Goal: Information Seeking & Learning: Learn about a topic

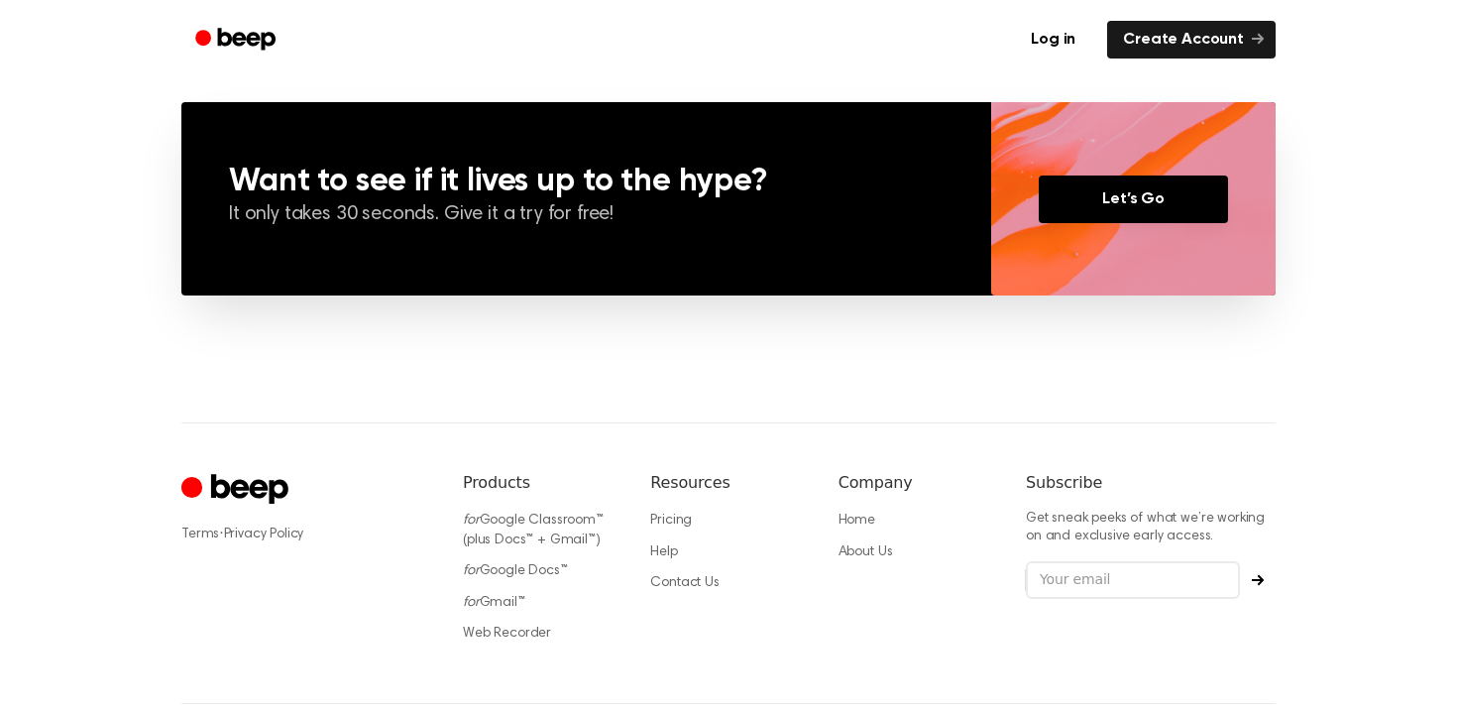
scroll to position [1533, 0]
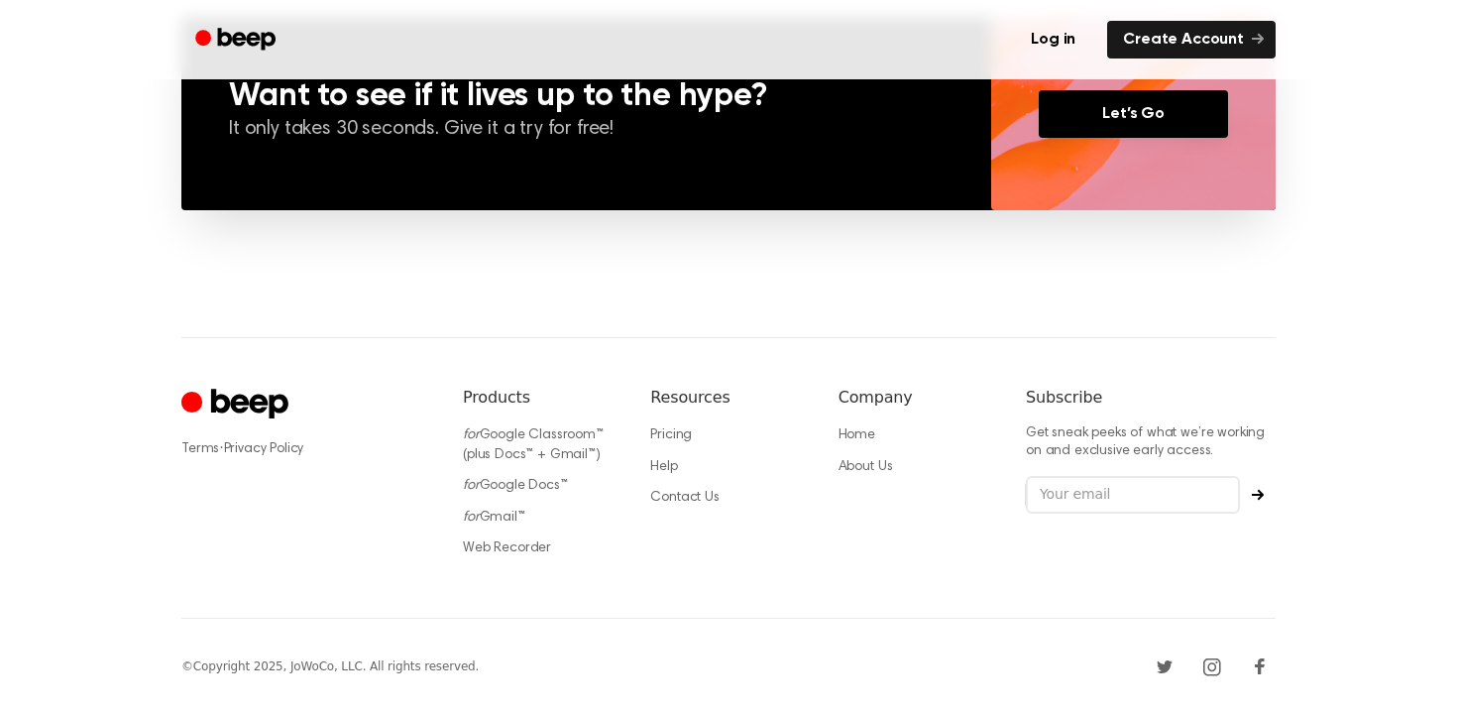
click at [676, 442] on li "Pricing" at bounding box center [728, 435] width 156 height 20
click at [679, 436] on link "Pricing" at bounding box center [671, 435] width 42 height 14
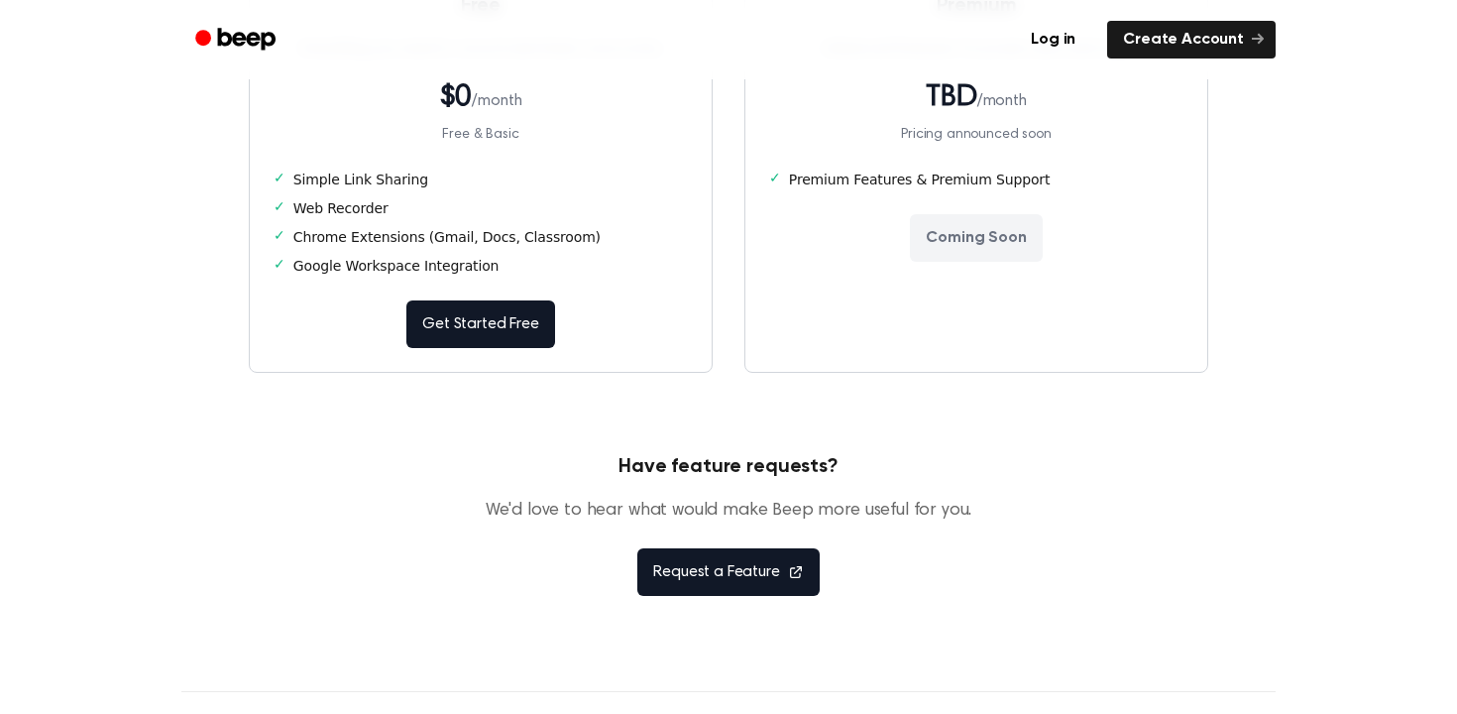
scroll to position [356, 0]
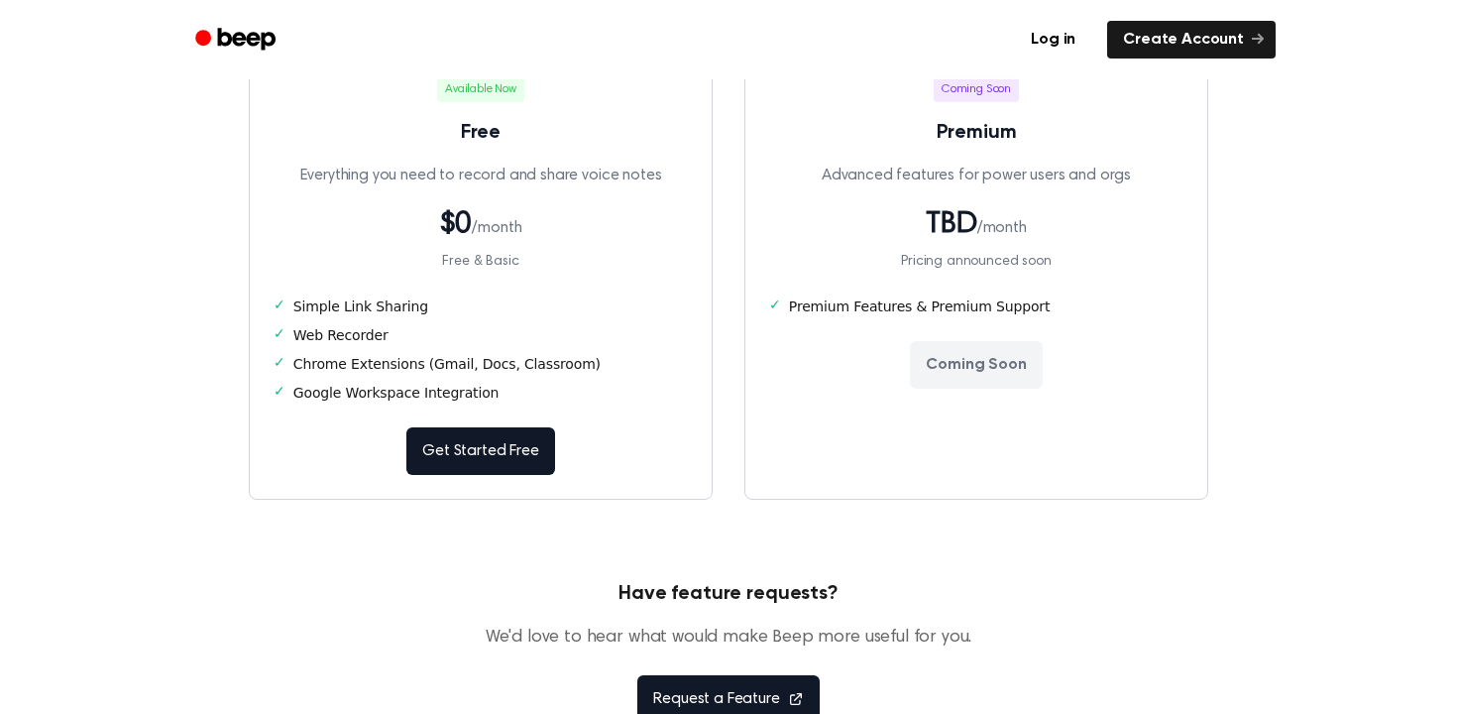
click at [391, 302] on li "✓ Simple Link Sharing" at bounding box center [481, 306] width 414 height 21
click at [359, 333] on li "✓ Web Recorder" at bounding box center [481, 335] width 414 height 21
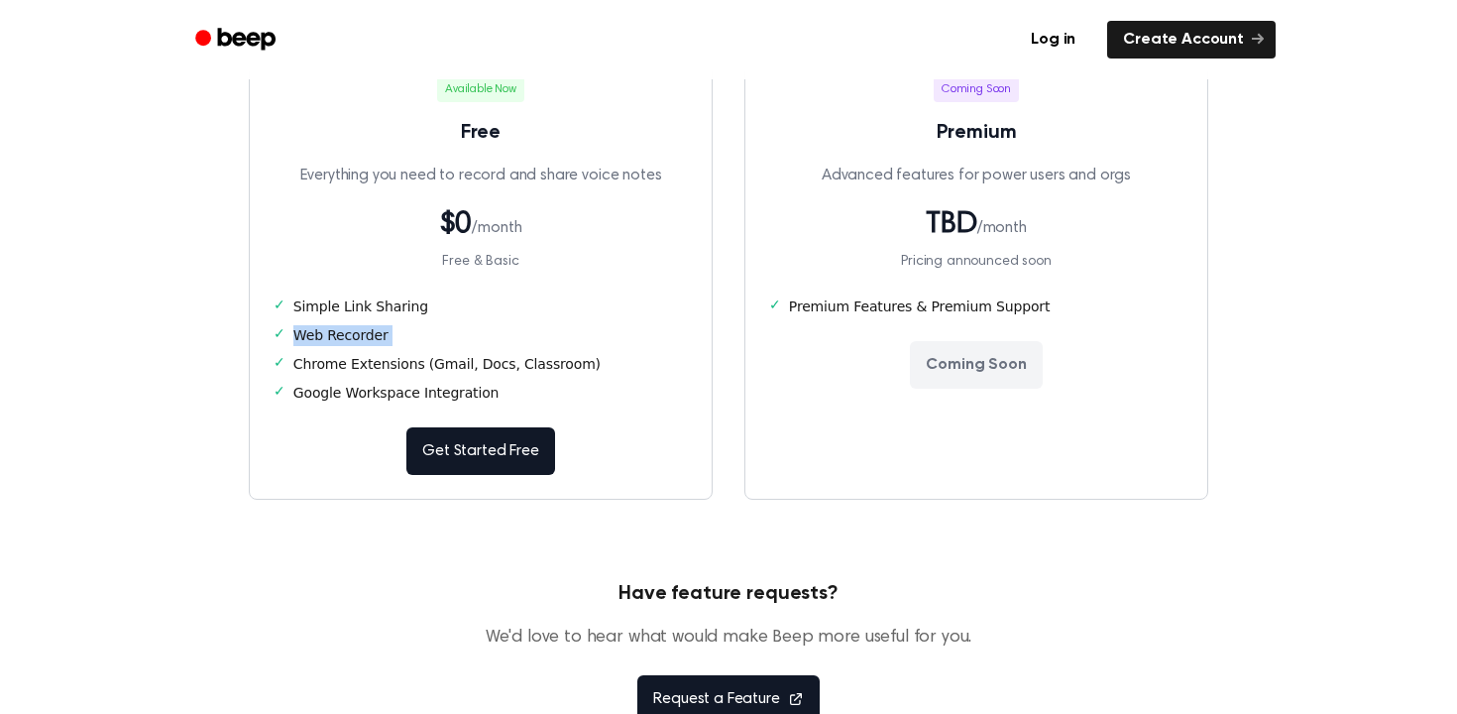
click at [359, 333] on li "✓ Web Recorder" at bounding box center [481, 335] width 414 height 21
click at [391, 369] on li "✓ Chrome Extensions (Gmail, Docs, Classroom)" at bounding box center [481, 364] width 414 height 21
click at [398, 392] on li "✓ Google Workspace Integration" at bounding box center [481, 393] width 414 height 21
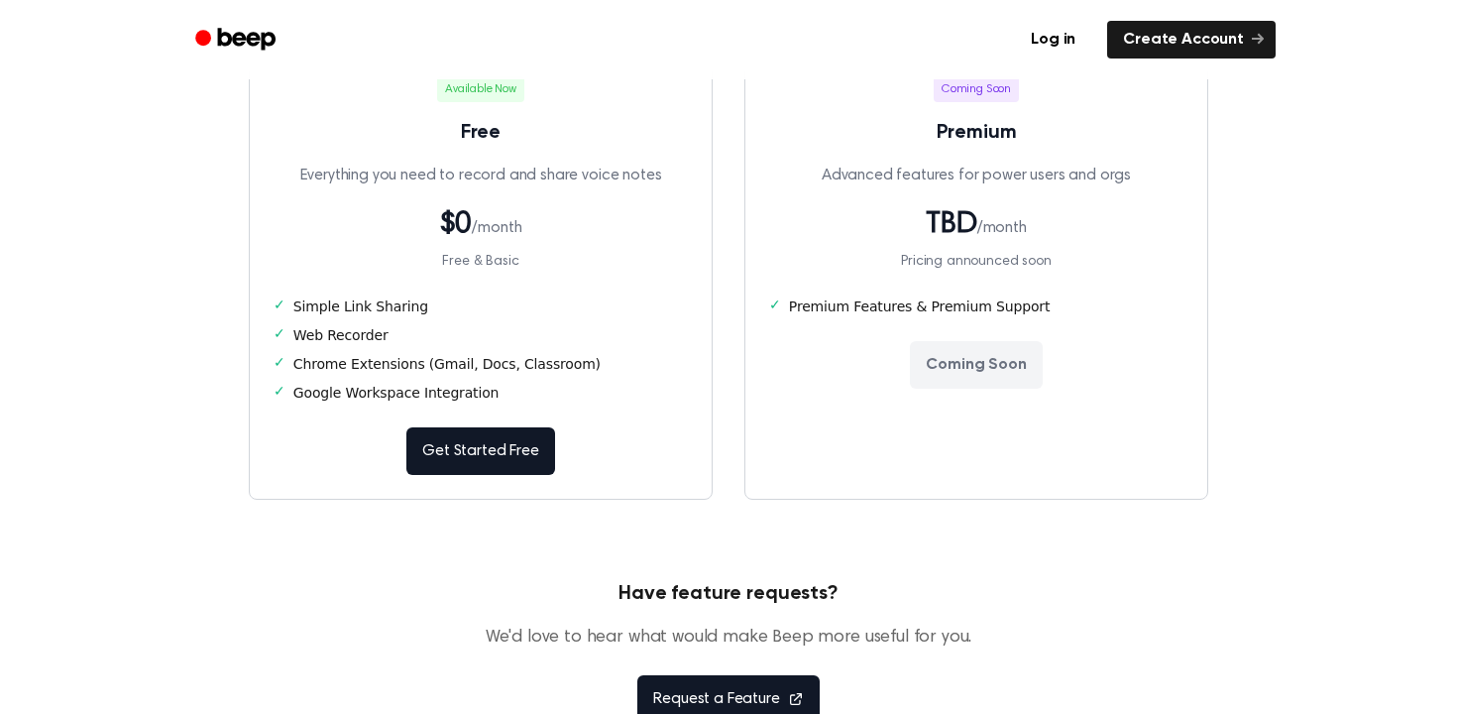
click at [398, 392] on li "✓ Google Workspace Integration" at bounding box center [481, 393] width 414 height 21
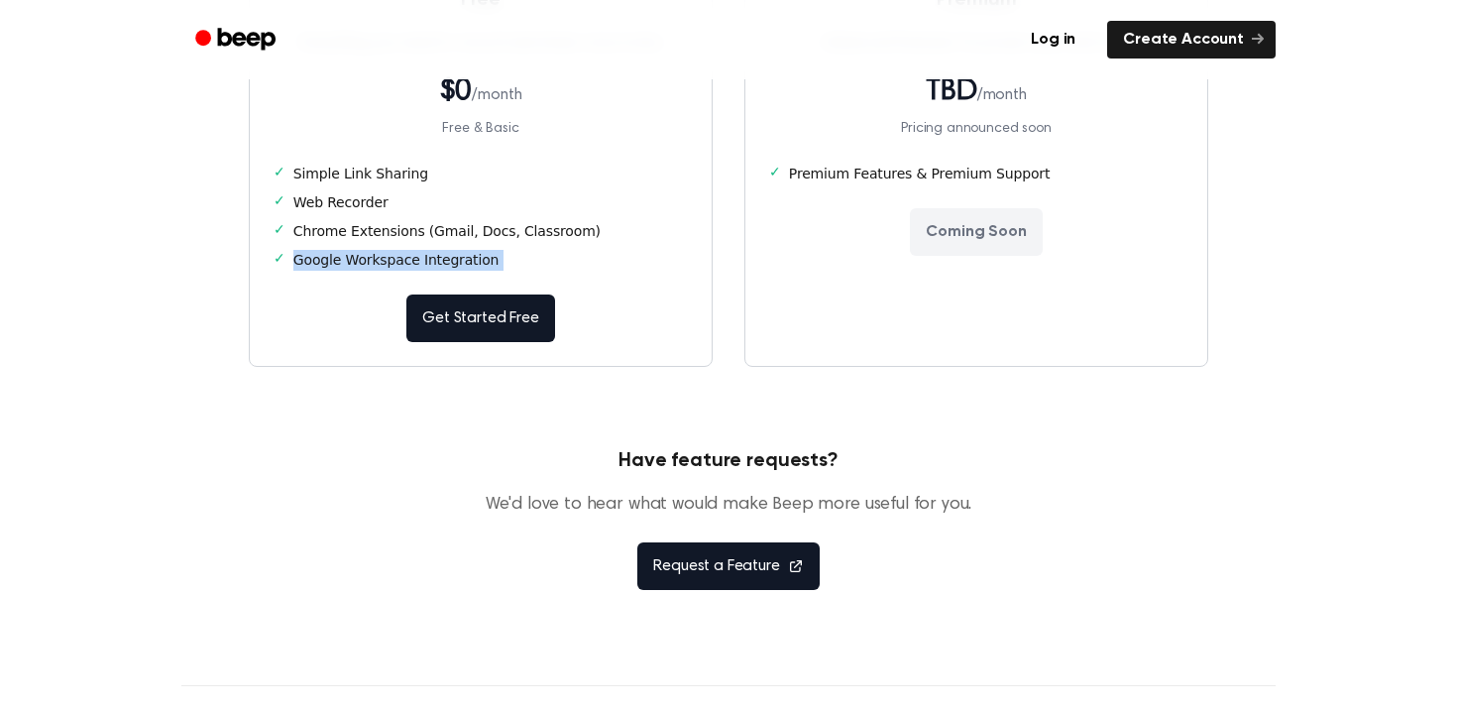
scroll to position [838, 0]
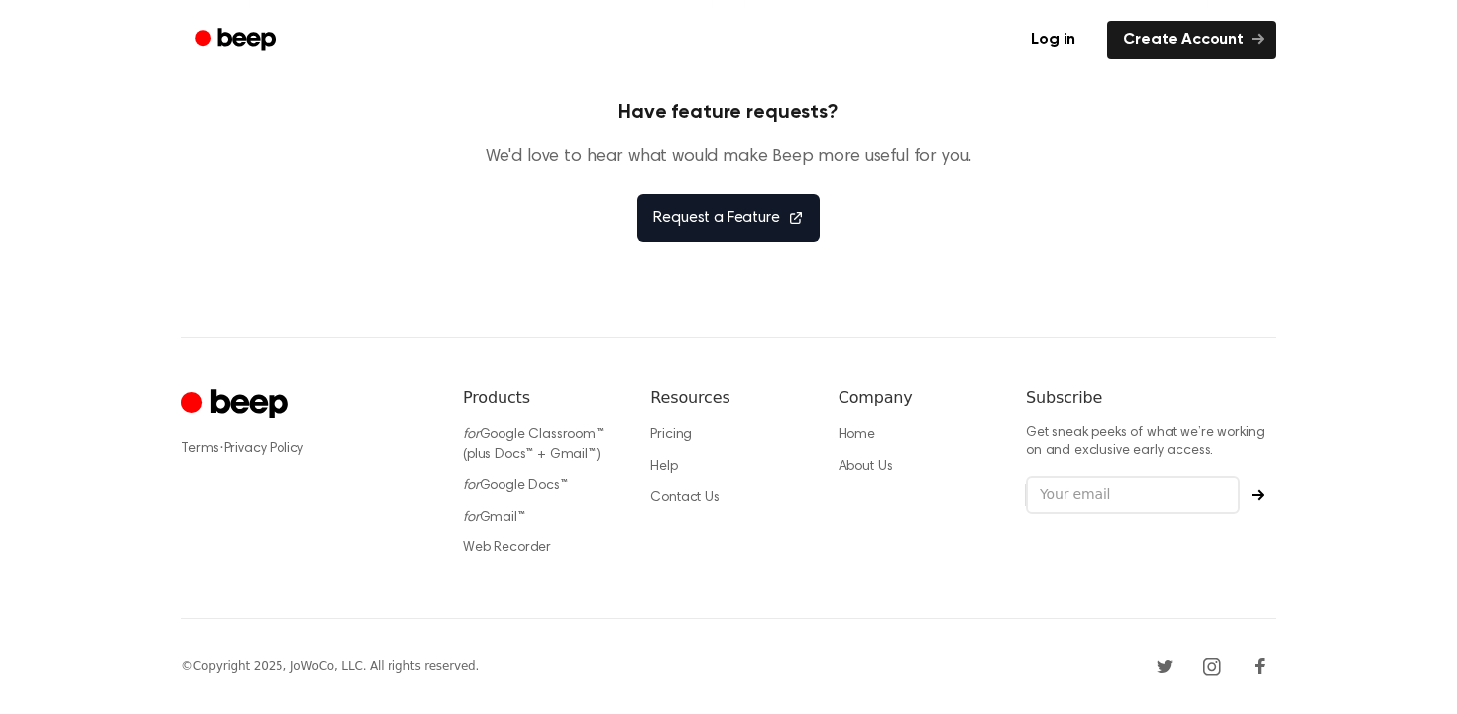
click at [256, 406] on icon "Cruip" at bounding box center [249, 403] width 77 height 30
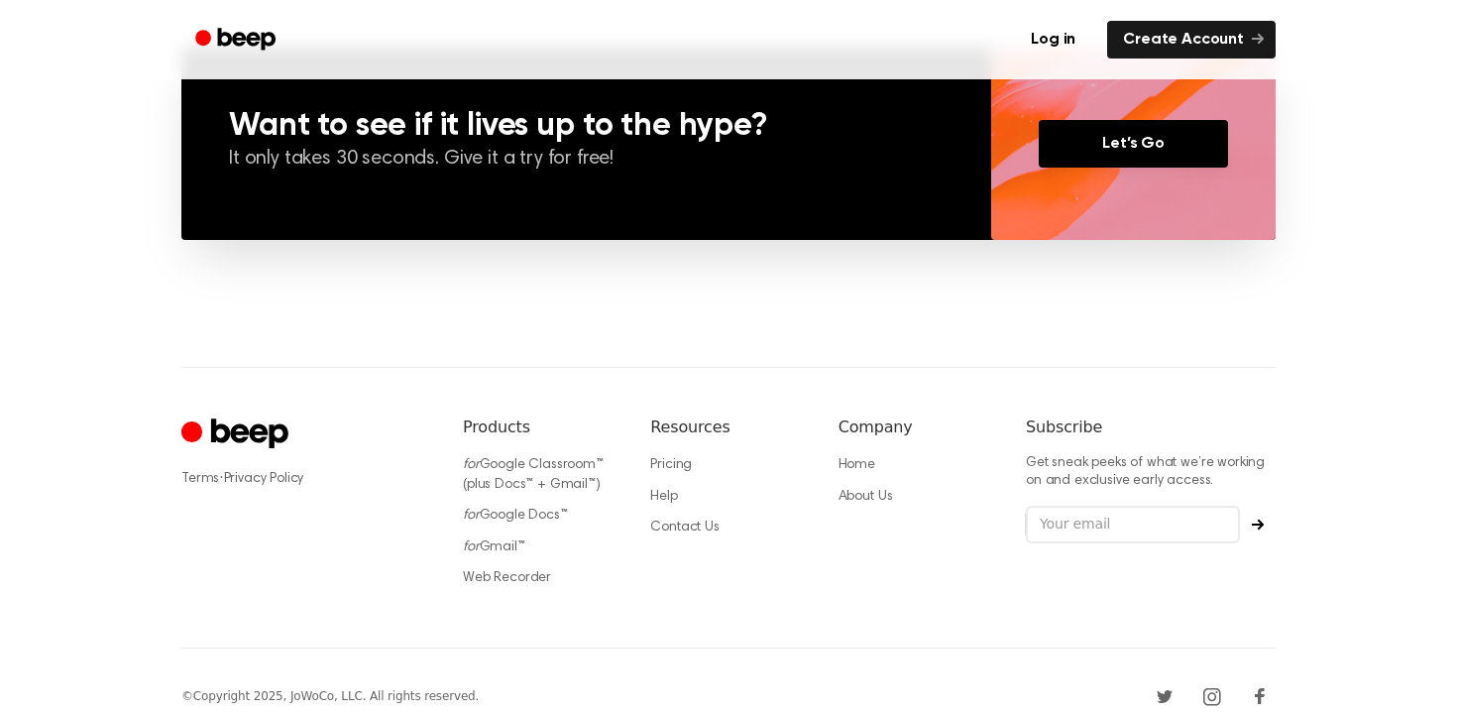
scroll to position [1503, 0]
